Goal: Check status: Check status

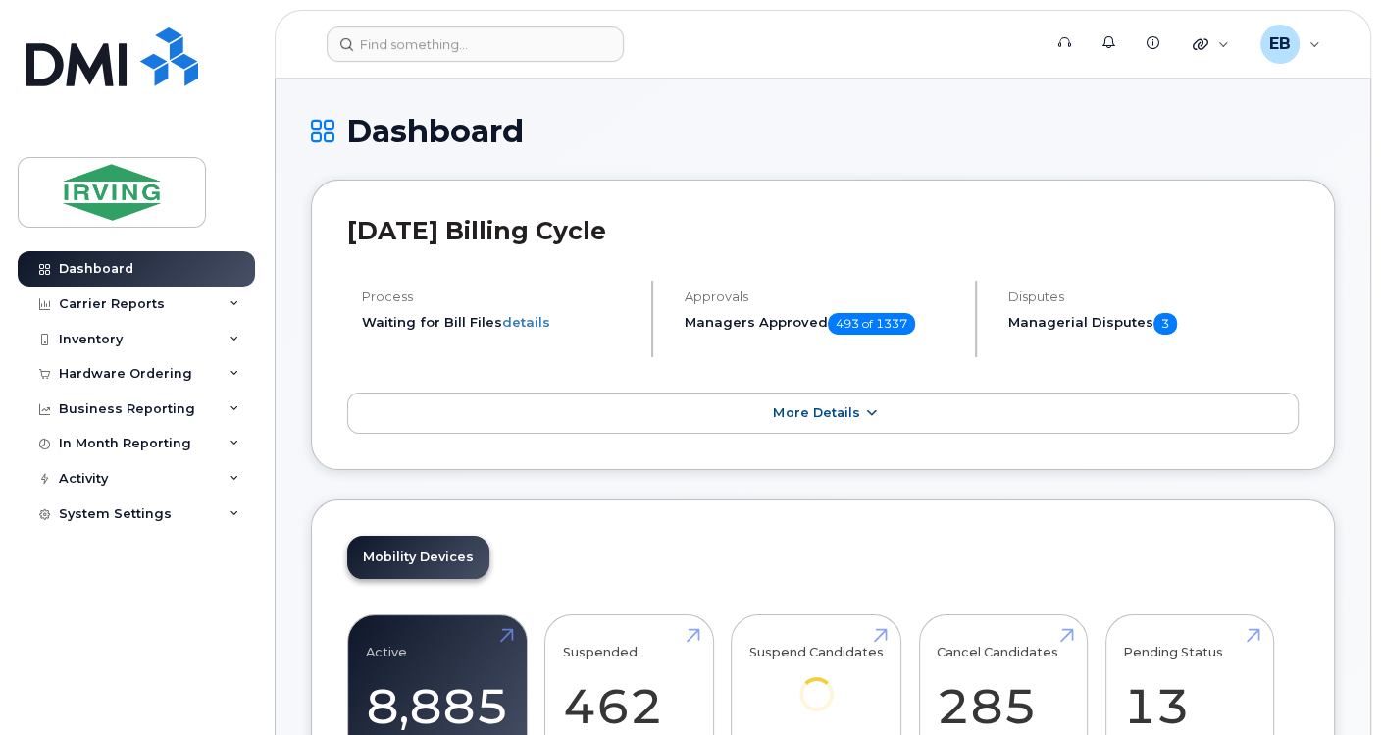
click at [819, 412] on span "More Details" at bounding box center [816, 412] width 86 height 15
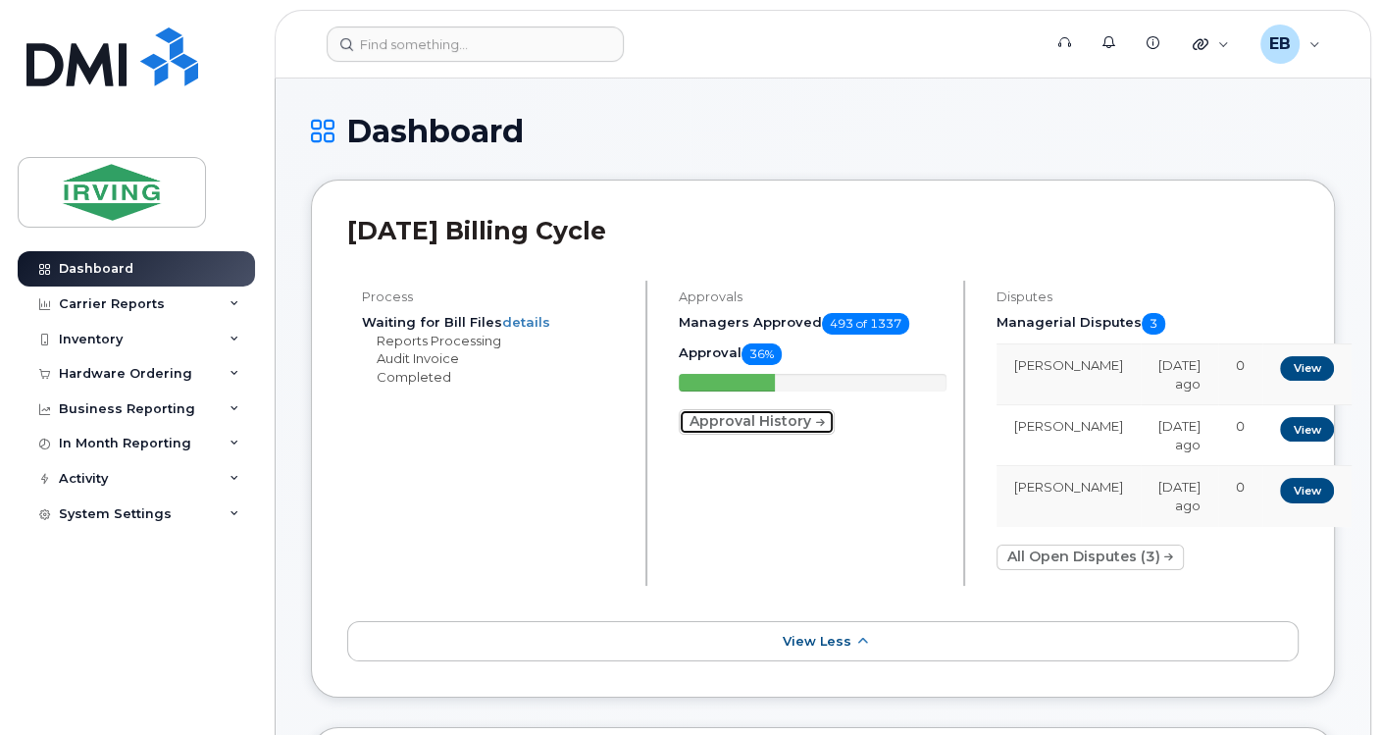
click at [796, 426] on link "Approval History" at bounding box center [757, 422] width 156 height 26
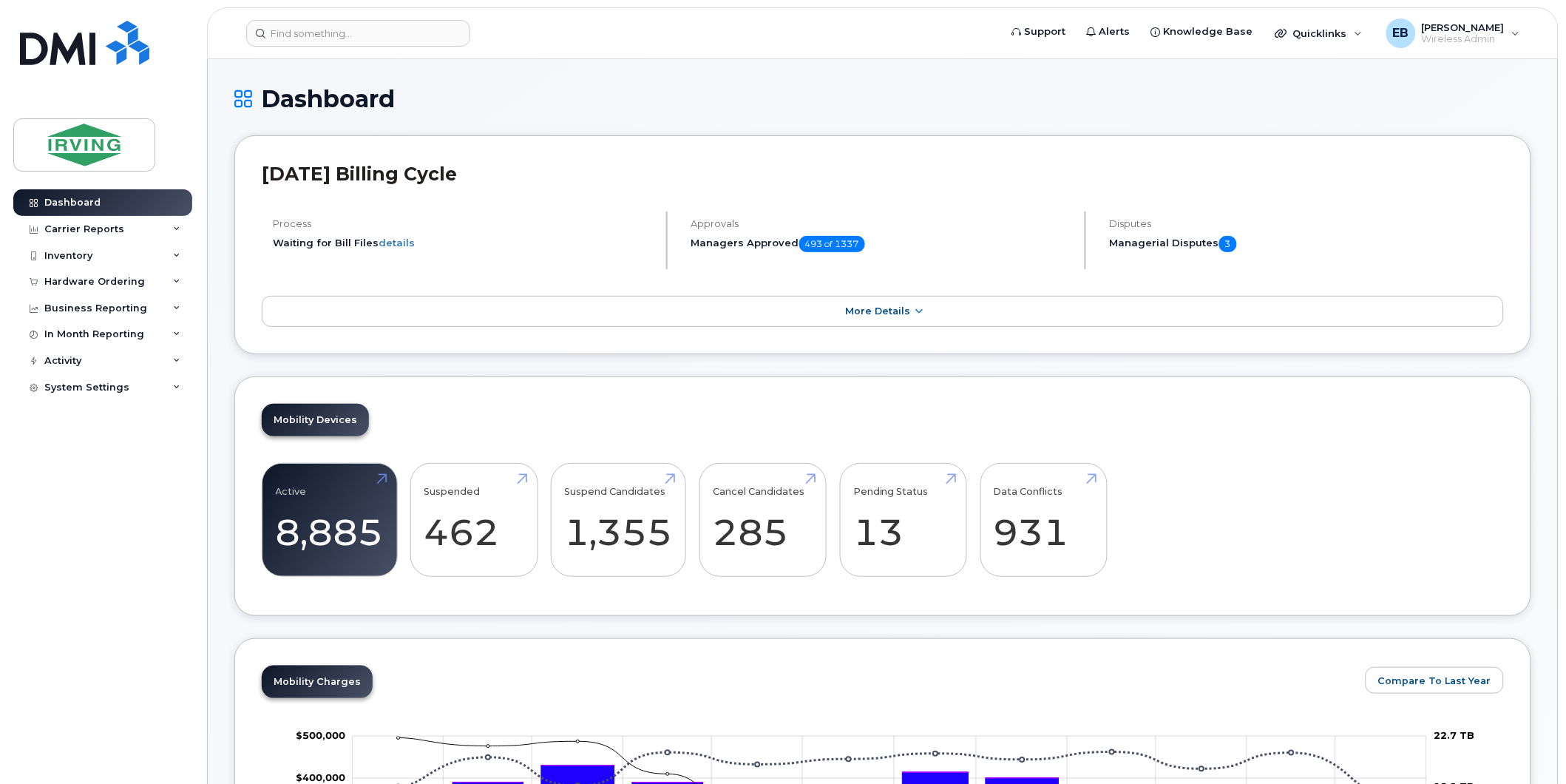
click at [719, 87] on h1 "Dashboard" at bounding box center [883, 99] width 1297 height 26
click at [854, 311] on span "More Details" at bounding box center [878, 311] width 65 height 11
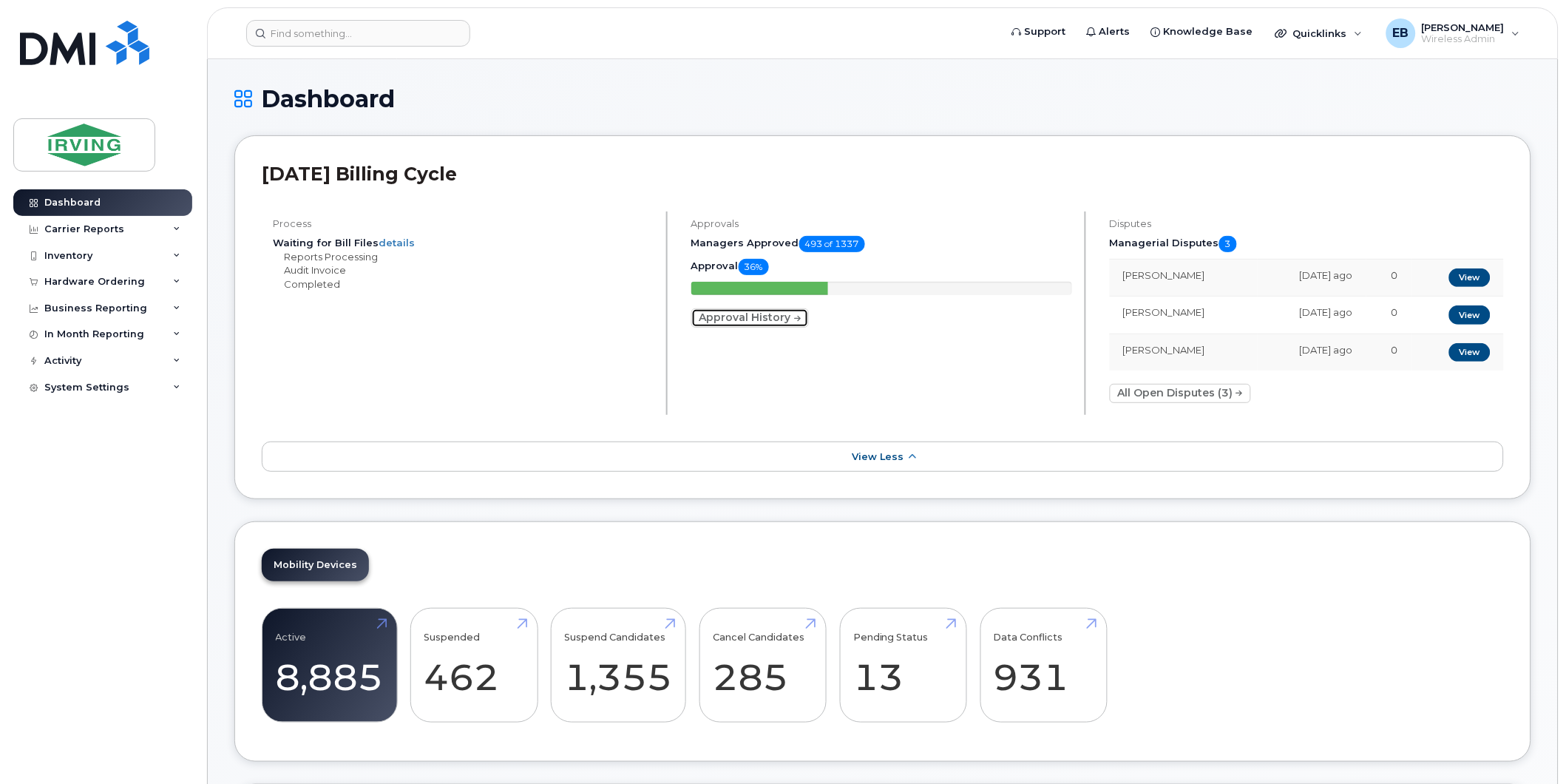
drag, startPoint x: 747, startPoint y: 323, endPoint x: 779, endPoint y: 335, distance: 34.2
click at [747, 323] on link "Approval History" at bounding box center [750, 318] width 118 height 20
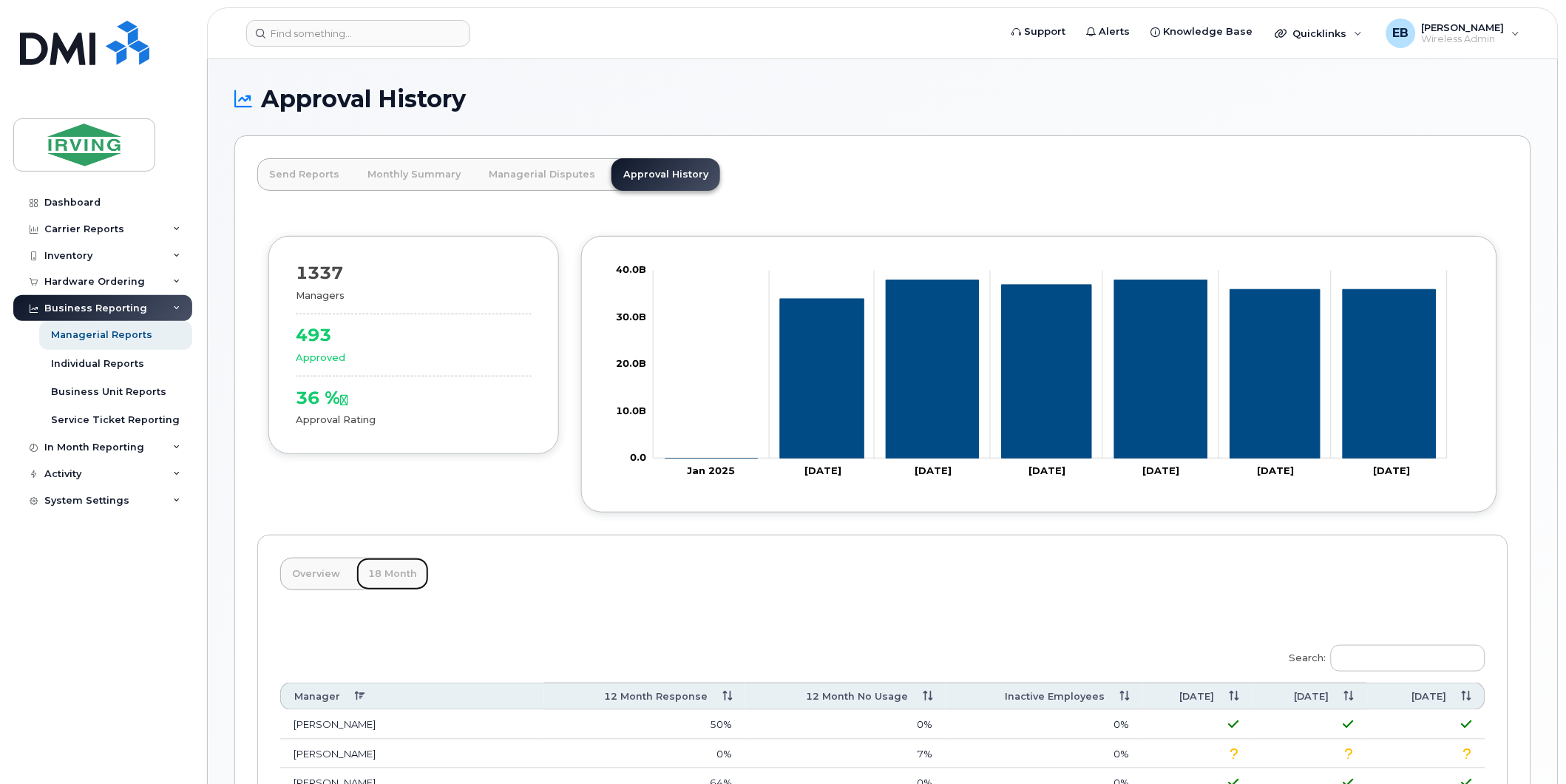
click at [394, 573] on link "18 Month" at bounding box center [393, 574] width 72 height 32
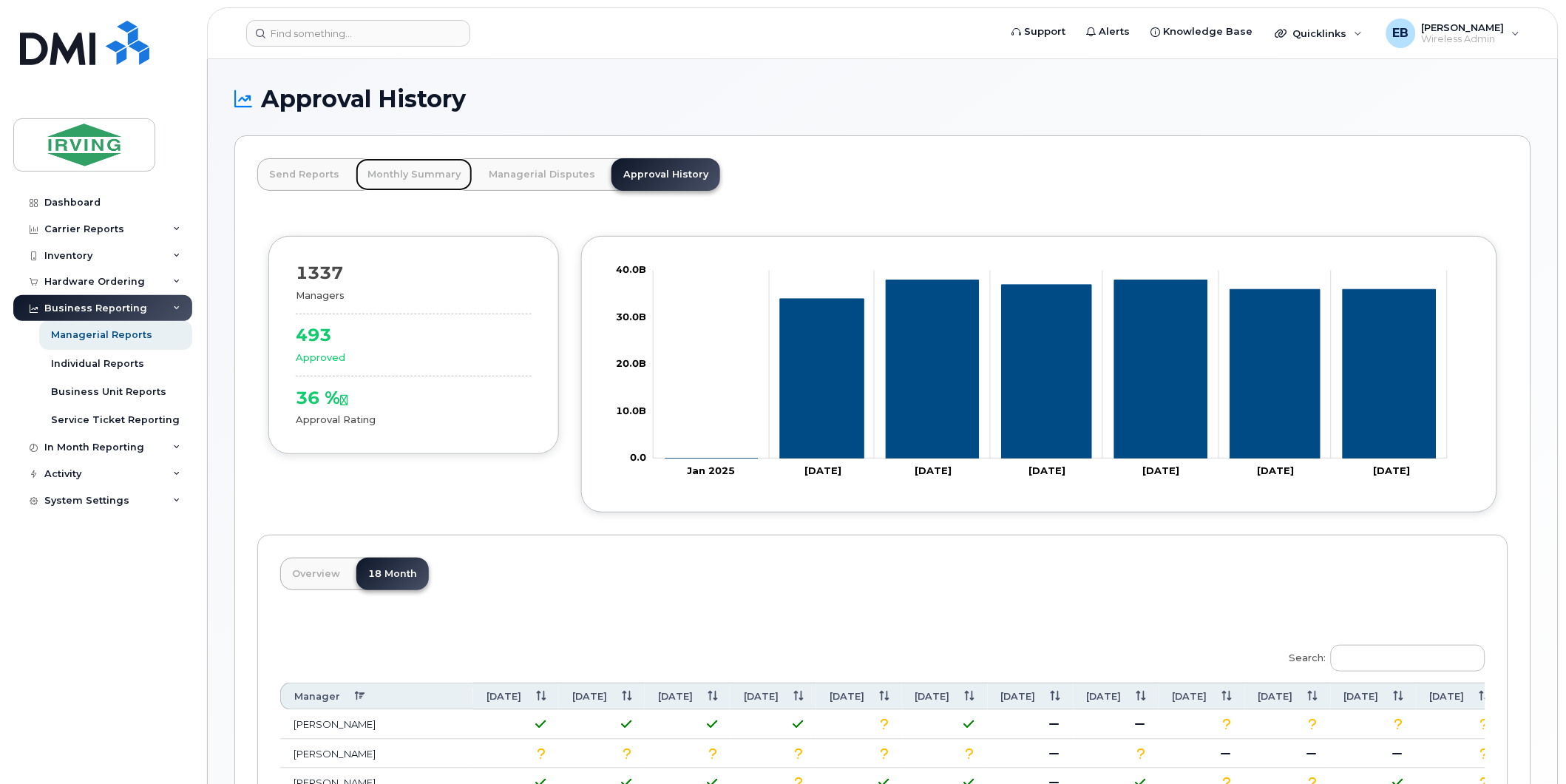
click at [424, 173] on link "Monthly Summary" at bounding box center [414, 174] width 117 height 32
click at [409, 178] on link "Monthly Summary" at bounding box center [414, 174] width 117 height 32
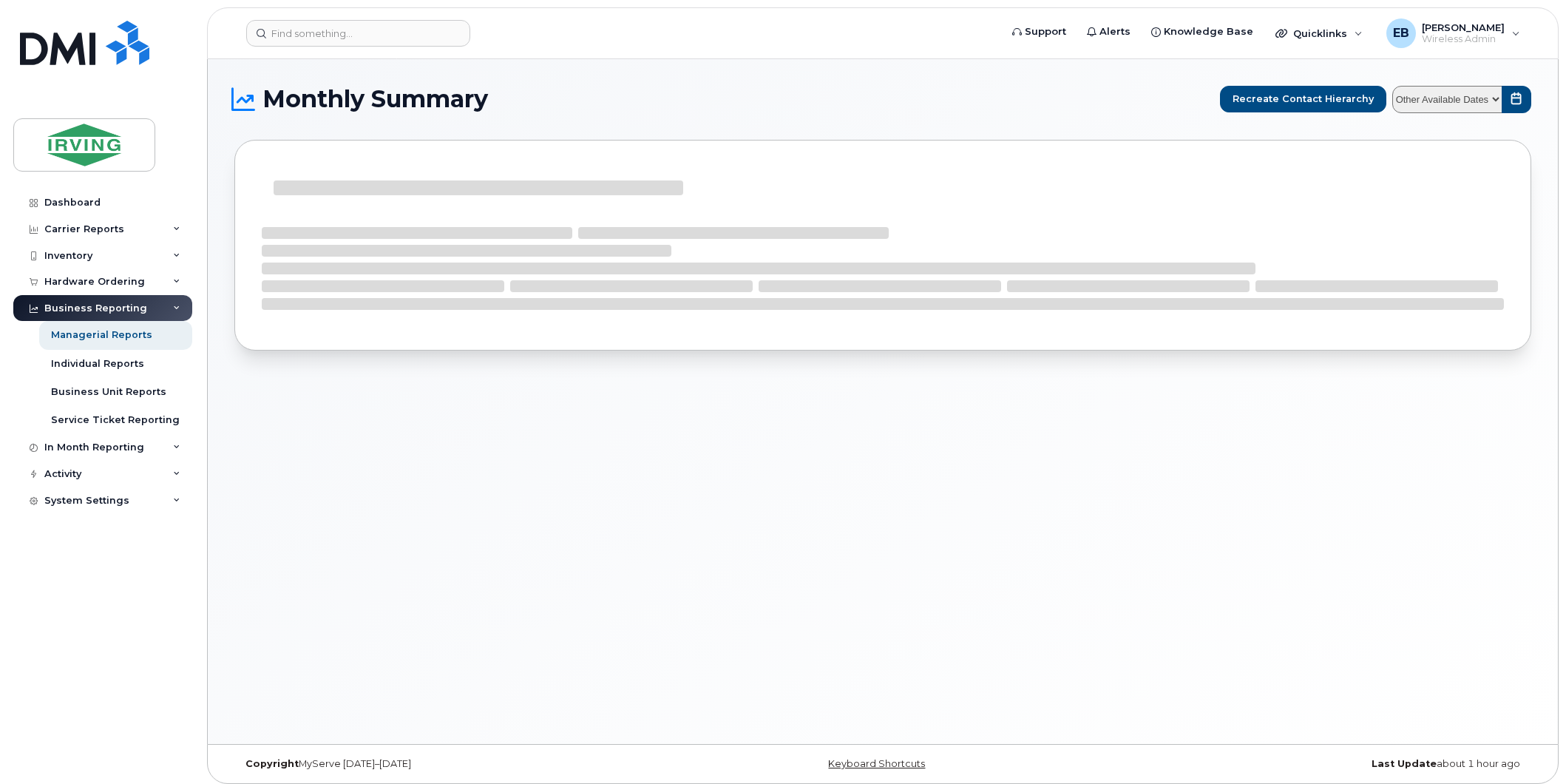
select select
